Goal: Navigation & Orientation: Find specific page/section

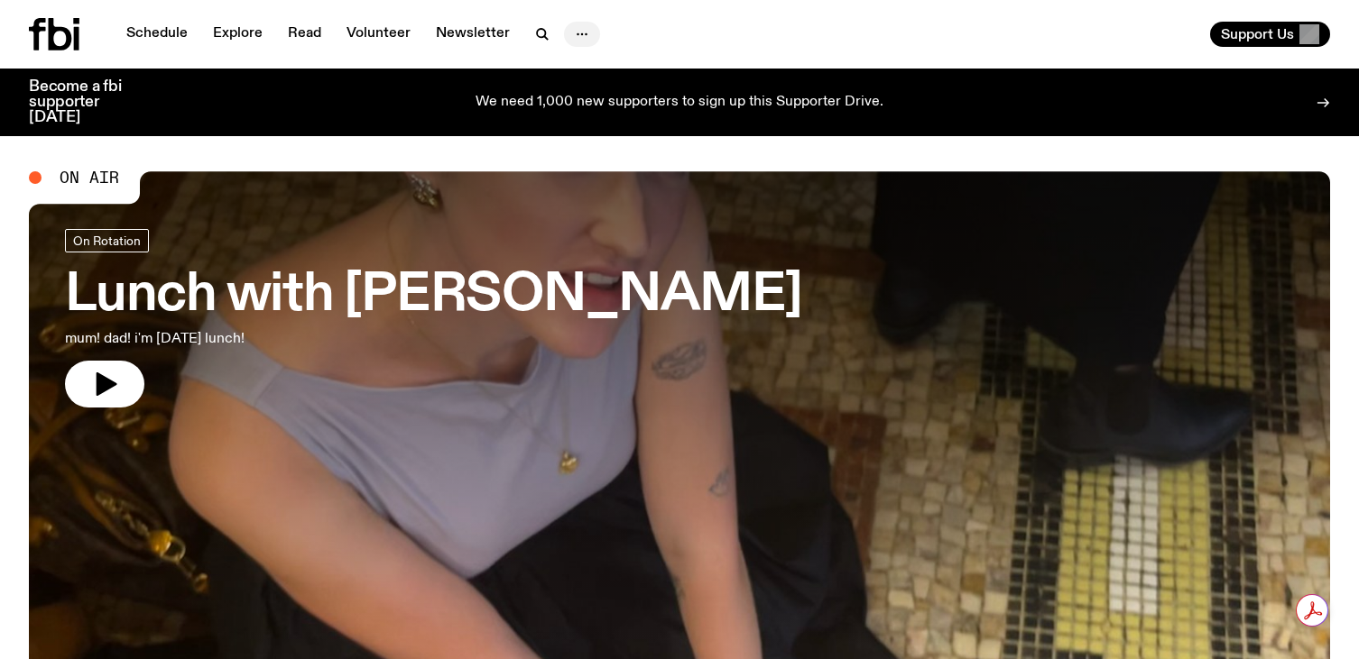
click at [578, 28] on icon "button" at bounding box center [582, 34] width 22 height 22
click at [580, 69] on link "About Us" at bounding box center [582, 72] width 90 height 25
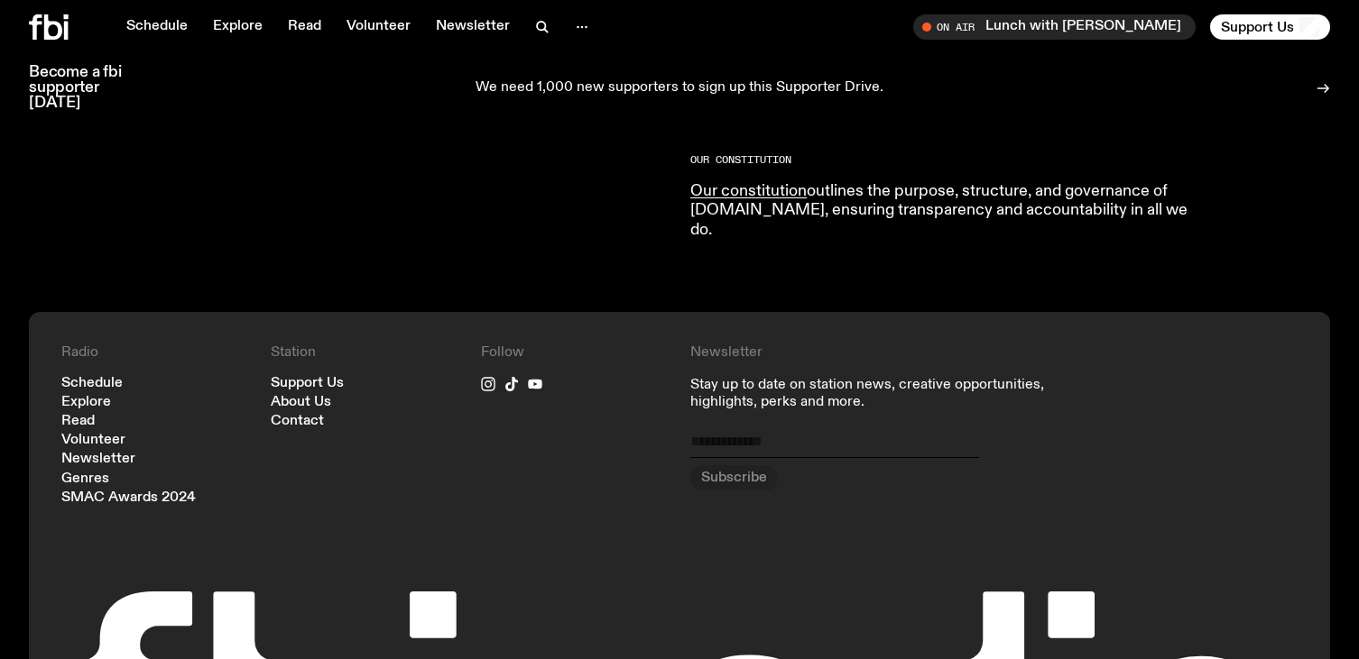
scroll to position [1892, 0]
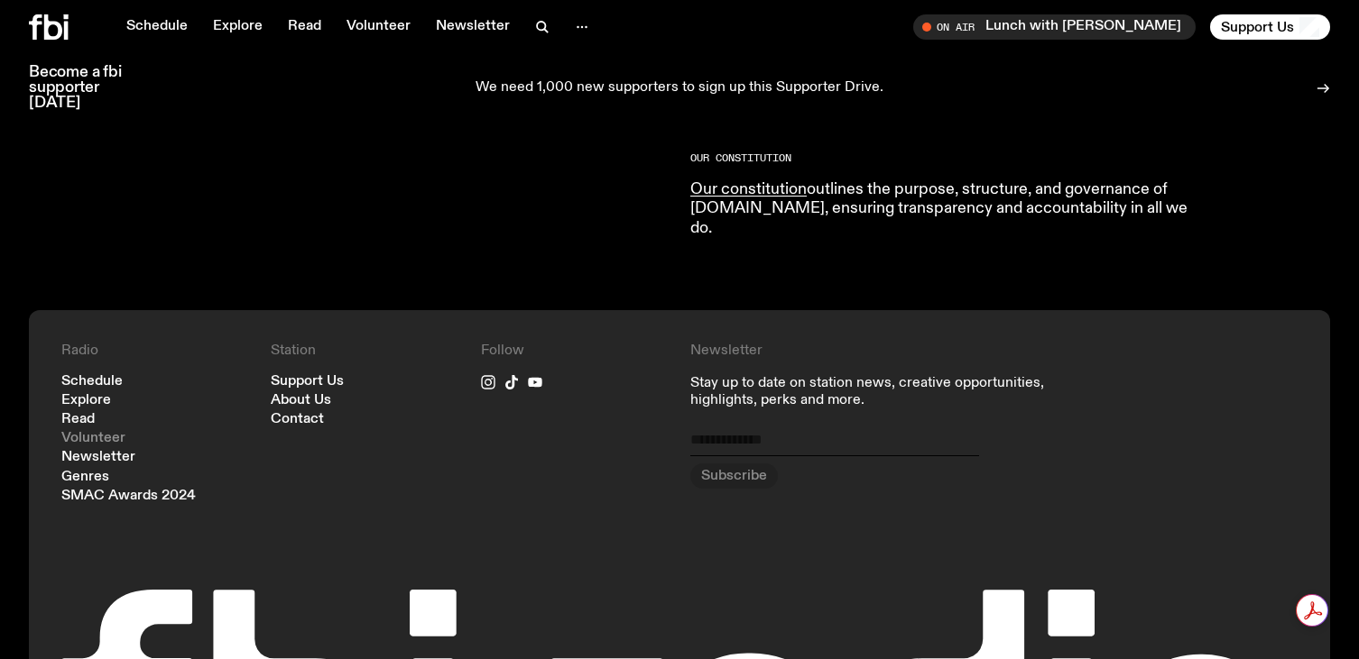
click at [97, 432] on link "Volunteer" at bounding box center [93, 439] width 64 height 14
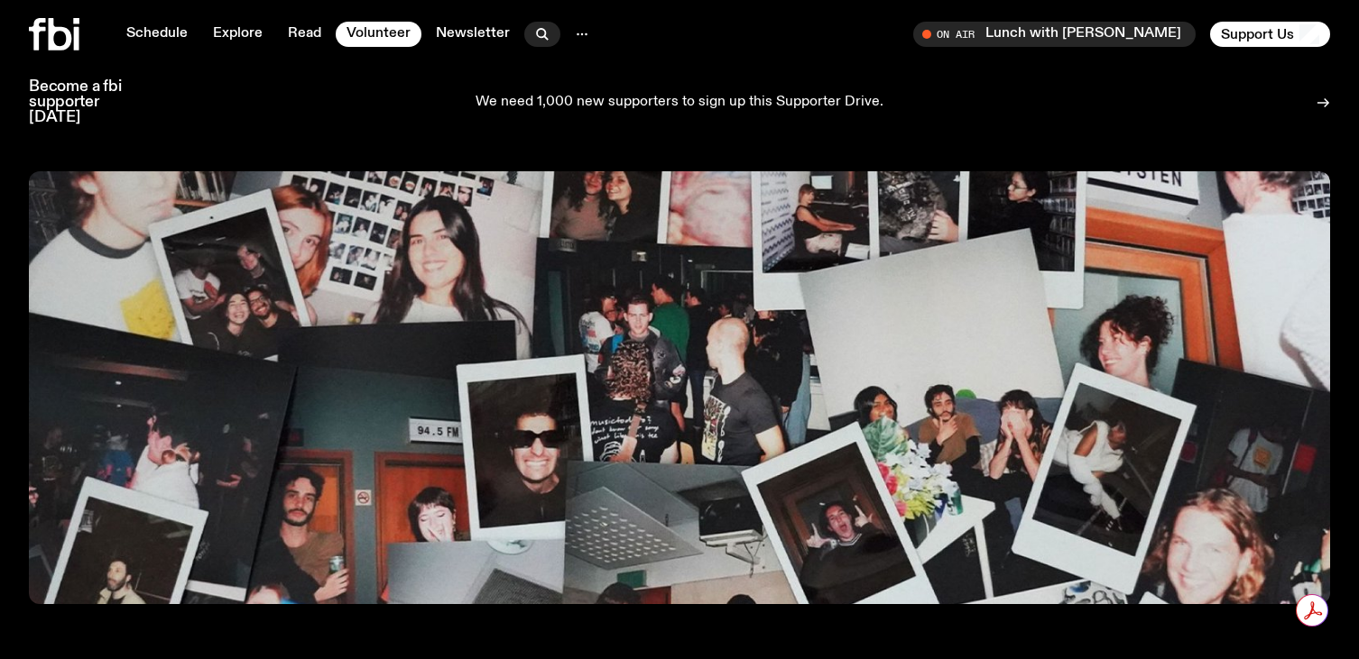
click at [537, 31] on icon "button" at bounding box center [541, 33] width 8 height 8
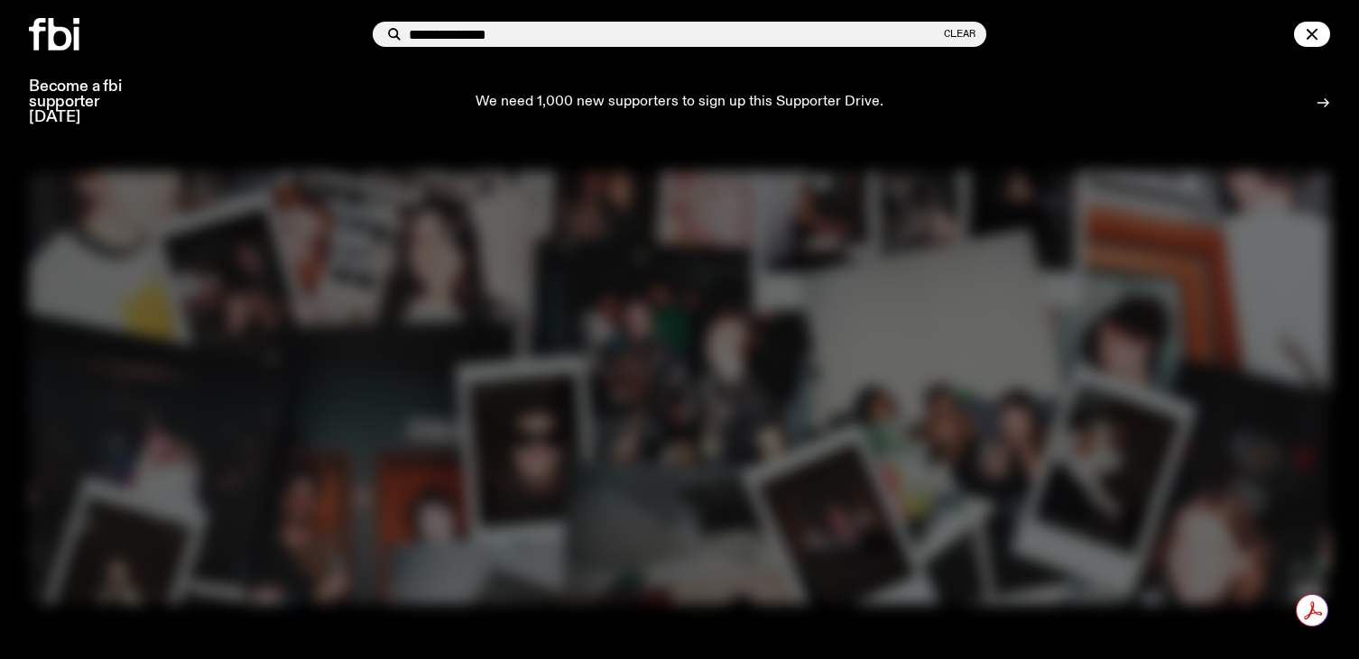
type input "**********"
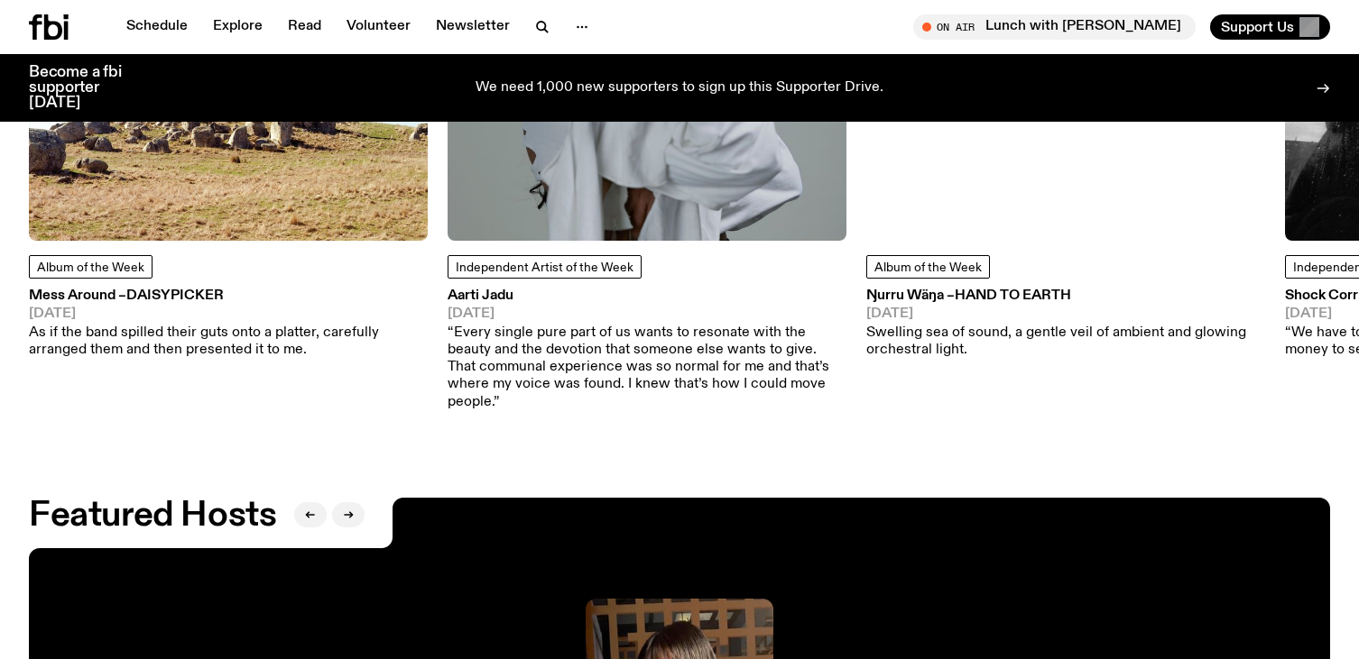
scroll to position [2613, 0]
